Goal: Navigation & Orientation: Find specific page/section

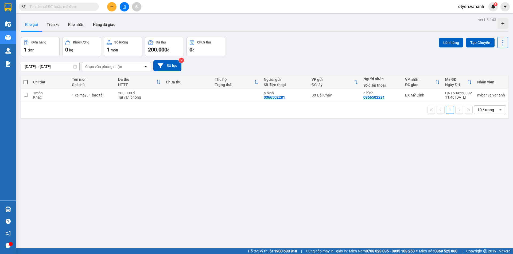
click at [212, 140] on div "ver 1.8.143 Kho gửi Trên xe Kho nhận Hàng đã giao Đơn hàng 1 đơn Khối lượng 0 k…" at bounding box center [264, 143] width 491 height 254
drag, startPoint x: 210, startPoint y: 145, endPoint x: 210, endPoint y: 152, distance: 7.5
click at [210, 151] on div "ver 1.8.143 Kho gửi Trên xe Kho nhận Hàng đã giao Đơn hàng 1 đơn Khối lượng 0 k…" at bounding box center [264, 143] width 491 height 254
click at [43, 46] on div "1 đơn" at bounding box center [40, 49] width 33 height 7
click at [78, 24] on button "Kho nhận" at bounding box center [76, 24] width 25 height 13
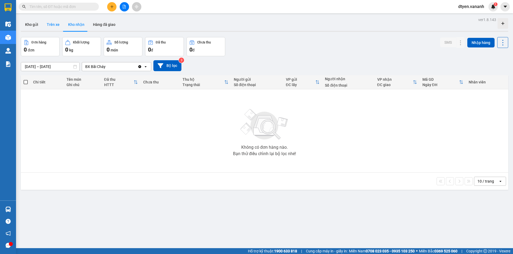
click at [60, 25] on button "Trên xe" at bounding box center [52, 24] width 21 height 13
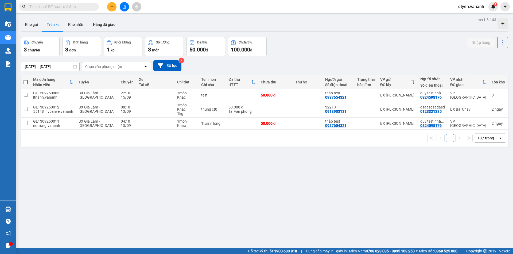
drag, startPoint x: 193, startPoint y: 139, endPoint x: 199, endPoint y: 142, distance: 7.3
click at [198, 141] on div "1 10 / trang open" at bounding box center [264, 138] width 483 height 9
click at [120, 48] on div "1 kg" at bounding box center [123, 49] width 33 height 7
click at [34, 46] on div "3 chuyến" at bounding box center [40, 49] width 33 height 7
click at [99, 148] on div "ver 1.8.143 Kho gửi Trên xe Kho nhận Hàng đã giao Chuyến 3 chuyến Đơn hàng 3 đơ…" at bounding box center [264, 143] width 491 height 254
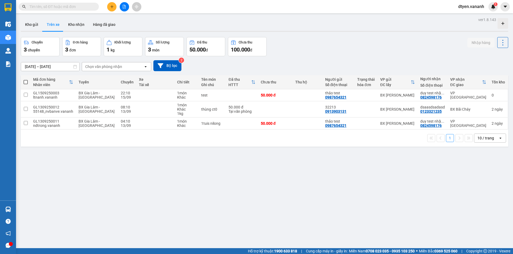
click at [98, 152] on div "ver 1.8.143 Kho gửi Trên xe Kho nhận Hàng đã giao Chuyến 3 chuyến Đơn hàng 3 đơ…" at bounding box center [264, 143] width 491 height 254
drag, startPoint x: 98, startPoint y: 165, endPoint x: 102, endPoint y: 178, distance: 14.2
click at [99, 166] on div "ver 1.8.143 Kho gửi Trên xe Kho nhận Hàng đã giao Chuyến 3 chuyến Đơn hàng 3 đơ…" at bounding box center [264, 143] width 491 height 254
click at [104, 174] on div "ver 1.8.143 Kho gửi Trên xe Kho nhận Hàng đã giao Chuyến 3 chuyến Đơn hàng 3 đơ…" at bounding box center [264, 143] width 491 height 254
click at [111, 177] on div "ver 1.8.143 Kho gửi Trên xe Kho nhận Hàng đã giao Chuyến 3 chuyến Đơn hàng 3 đơ…" at bounding box center [264, 143] width 491 height 254
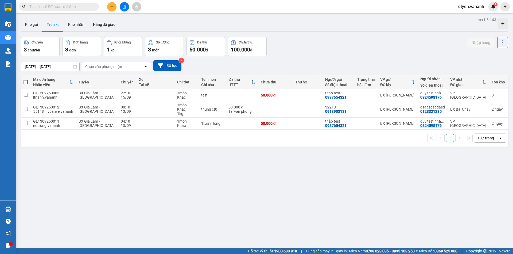
click at [130, 165] on div "ver 1.8.143 Kho gửi Trên xe Kho nhận Hàng đã giao Chuyến 3 chuyến Đơn hàng 3 đơ…" at bounding box center [264, 143] width 491 height 254
click at [137, 155] on div "ver 1.8.143 Kho gửi Trên xe Kho nhận Hàng đã giao Chuyến 3 chuyến Đơn hàng 3 đơ…" at bounding box center [264, 143] width 491 height 254
click at [149, 155] on div "ver 1.8.143 Kho gửi Trên xe Kho nhận Hàng đã giao Chuyến 3 chuyến Đơn hàng 3 đơ…" at bounding box center [264, 143] width 491 height 254
click at [130, 155] on div "ver 1.8.143 Kho gửi Trên xe Kho nhận Hàng đã giao Chuyến 3 chuyến Đơn hàng 3 đơ…" at bounding box center [264, 143] width 491 height 254
click at [257, 179] on div "ver 1.8.143 Kho gửi Trên xe Kho nhận Hàng đã giao Chuyến 3 chuyến Đơn hàng 3 đơ…" at bounding box center [264, 143] width 491 height 254
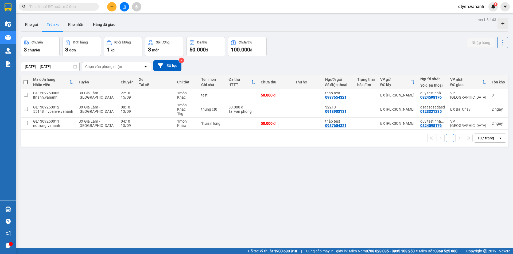
click at [290, 157] on div "ver 1.8.143 Kho gửi Trên xe Kho nhận Hàng đã giao Chuyến 3 chuyến Đơn hàng 3 đơ…" at bounding box center [264, 143] width 491 height 254
click at [291, 35] on div "ver 1.8.143 Kho gửi Trên xe Kho nhận Hàng đã giao Chuyến 3 chuyến Đơn hàng 3 đơ…" at bounding box center [264, 143] width 491 height 254
click at [290, 44] on div "Chuyến 3 chuyến Đơn hàng 3 đơn Khối lượng 1 kg Số lượng 3 món Đã thu 50.000 đ C…" at bounding box center [264, 46] width 487 height 19
drag, startPoint x: 291, startPoint y: 47, endPoint x: 293, endPoint y: 52, distance: 5.0
click at [292, 51] on div "Chuyến 3 chuyến Đơn hàng 3 đơn Khối lượng 1 kg Số lượng 3 món Đã thu 50.000 đ C…" at bounding box center [264, 46] width 487 height 19
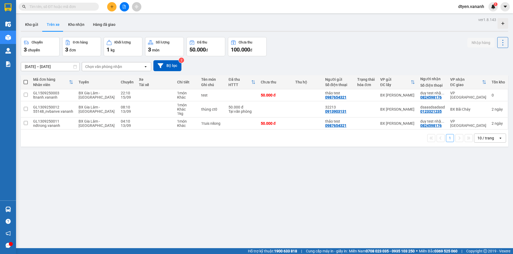
click at [290, 34] on div "ver 1.8.143 Kho gửi Trên xe Kho nhận Hàng đã giao Chuyến 3 chuyến Đơn hàng 3 đơ…" at bounding box center [264, 143] width 491 height 254
click at [300, 169] on div "ver 1.8.143 Kho gửi Trên xe Kho nhận Hàng đã giao Chuyến 3 chuyến Đơn hàng 3 đơ…" at bounding box center [264, 143] width 491 height 254
drag, startPoint x: 303, startPoint y: 169, endPoint x: 306, endPoint y: 169, distance: 3.5
click at [305, 169] on div "ver 1.8.143 Kho gửi Trên xe Kho nhận Hàng đã giao Chuyến 3 chuyến Đơn hàng 3 đơ…" at bounding box center [264, 143] width 491 height 254
